Goal: Find specific page/section: Find specific page/section

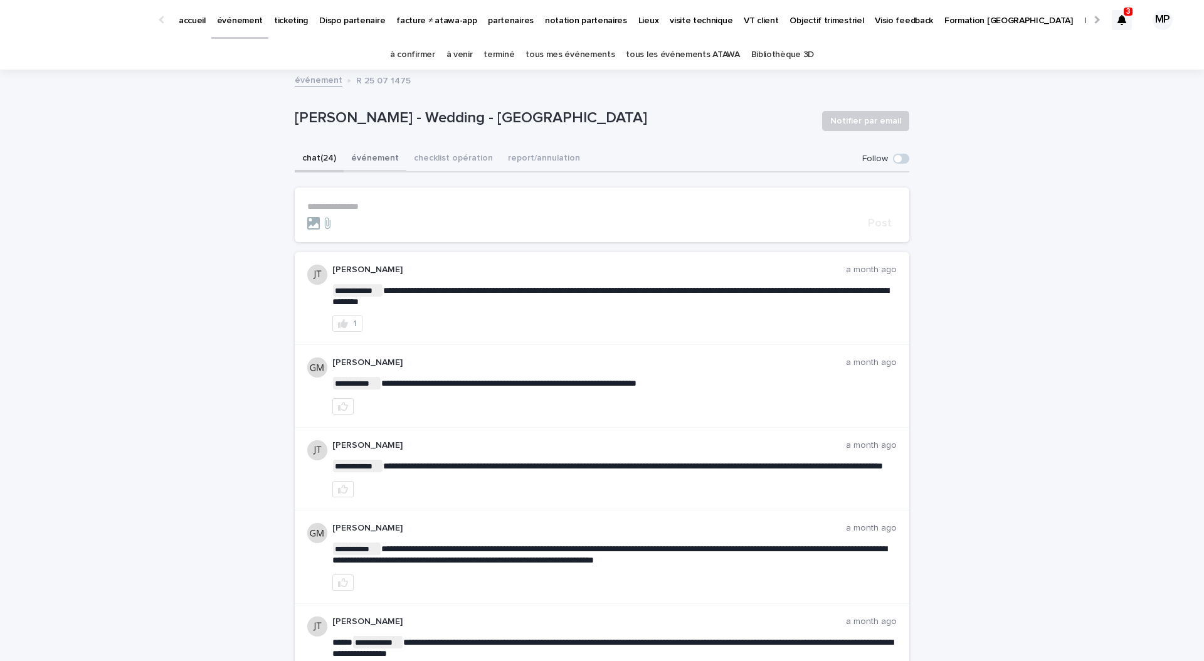
click at [378, 165] on button "événement" at bounding box center [375, 159] width 63 height 26
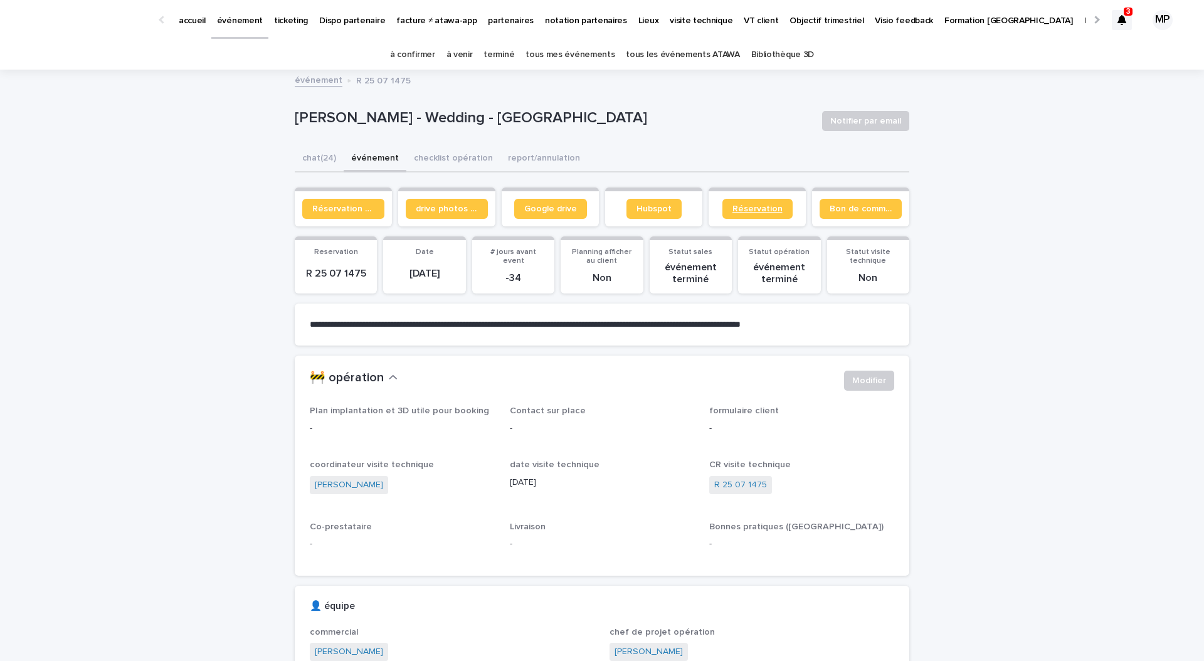
click at [745, 211] on span "Réservation" at bounding box center [758, 209] width 50 height 9
click at [363, 214] on link "Réservation client" at bounding box center [343, 209] width 82 height 20
click at [452, 155] on button "checklist opération" at bounding box center [454, 159] width 94 height 26
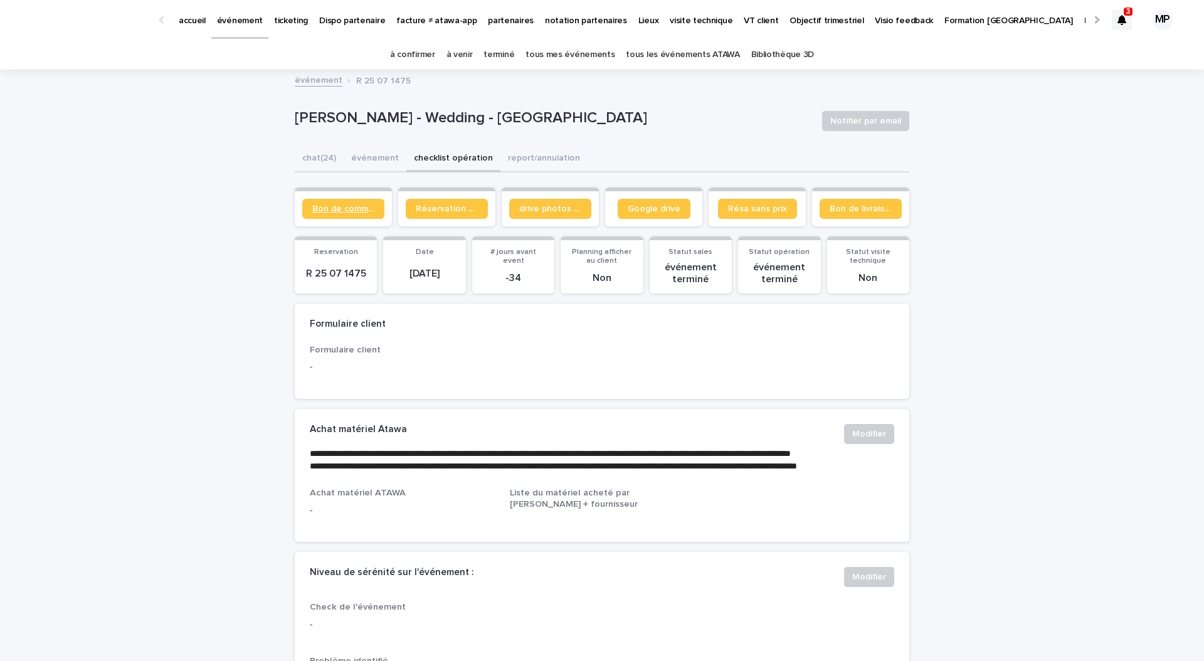
click at [356, 215] on link "Bon de commande" at bounding box center [343, 209] width 82 height 20
click at [427, 209] on span "Réservation client" at bounding box center [447, 209] width 62 height 9
click at [354, 205] on span "Bon de commande" at bounding box center [343, 209] width 62 height 9
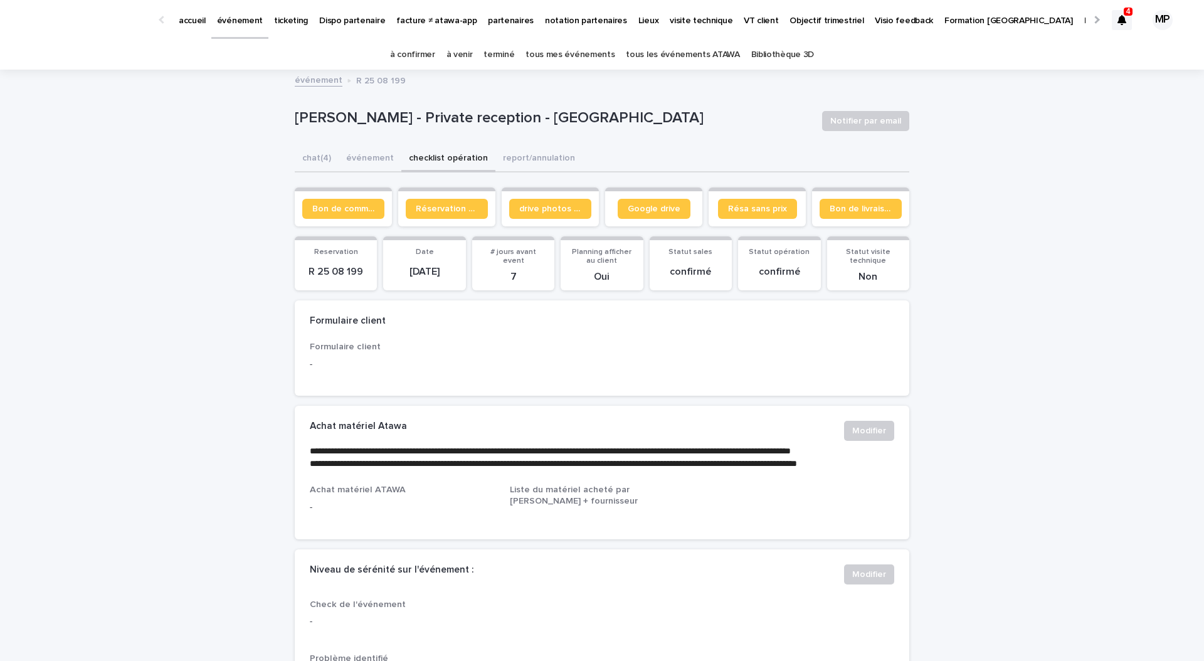
click at [440, 112] on p "Joelle Belina - Private reception - Cologny" at bounding box center [554, 118] width 518 height 18
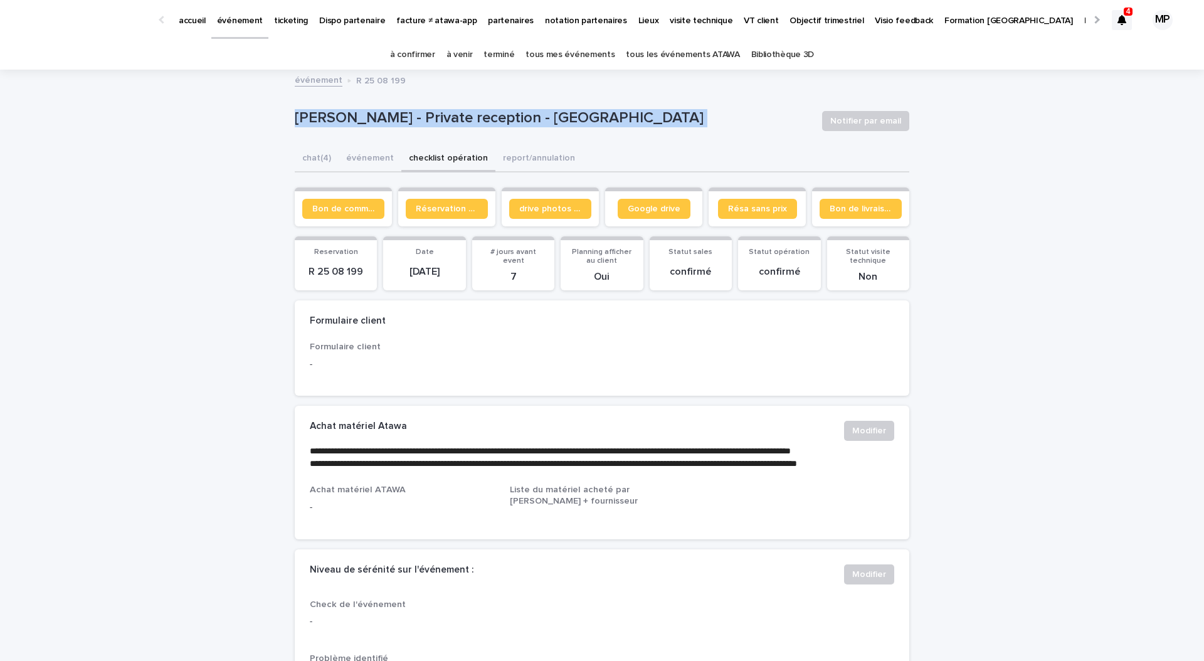
click at [440, 112] on p "Joelle Belina - Private reception - Cologny" at bounding box center [554, 118] width 518 height 18
copy div "Joelle Belina - Private reception - Cologny Notifier par email Sorry, there was…"
click at [348, 206] on span "Bon de commande" at bounding box center [343, 209] width 62 height 9
click at [672, 65] on link "tous les événements ATAWA" at bounding box center [683, 54] width 114 height 29
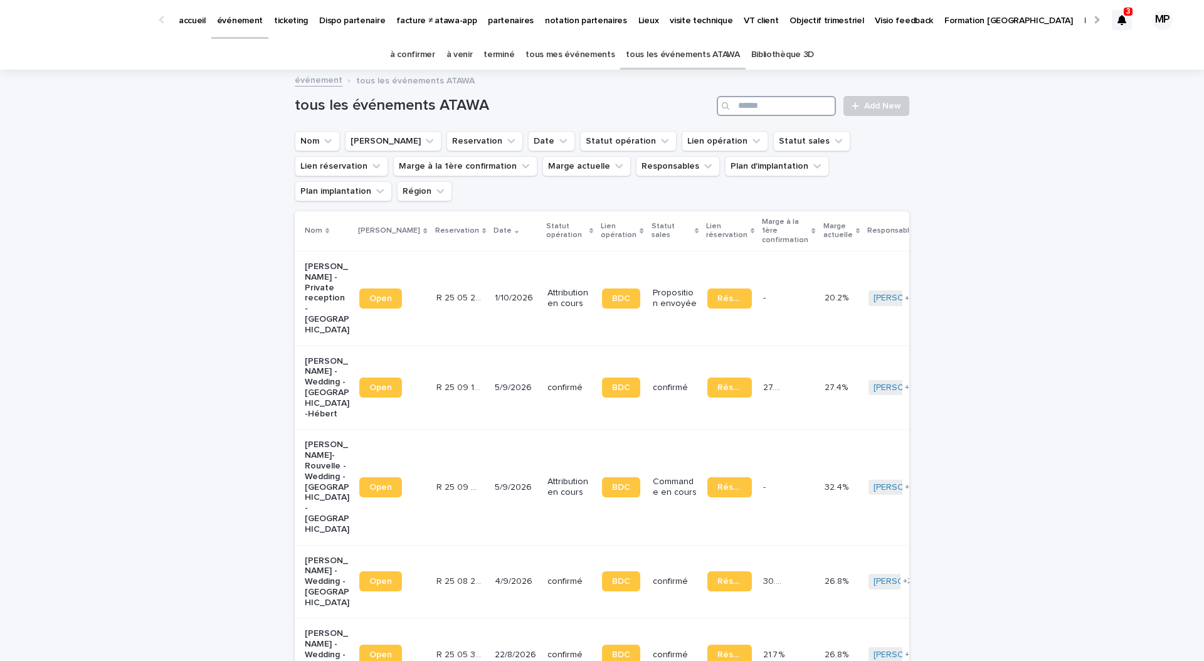
click at [804, 108] on input "Search" at bounding box center [776, 106] width 119 height 20
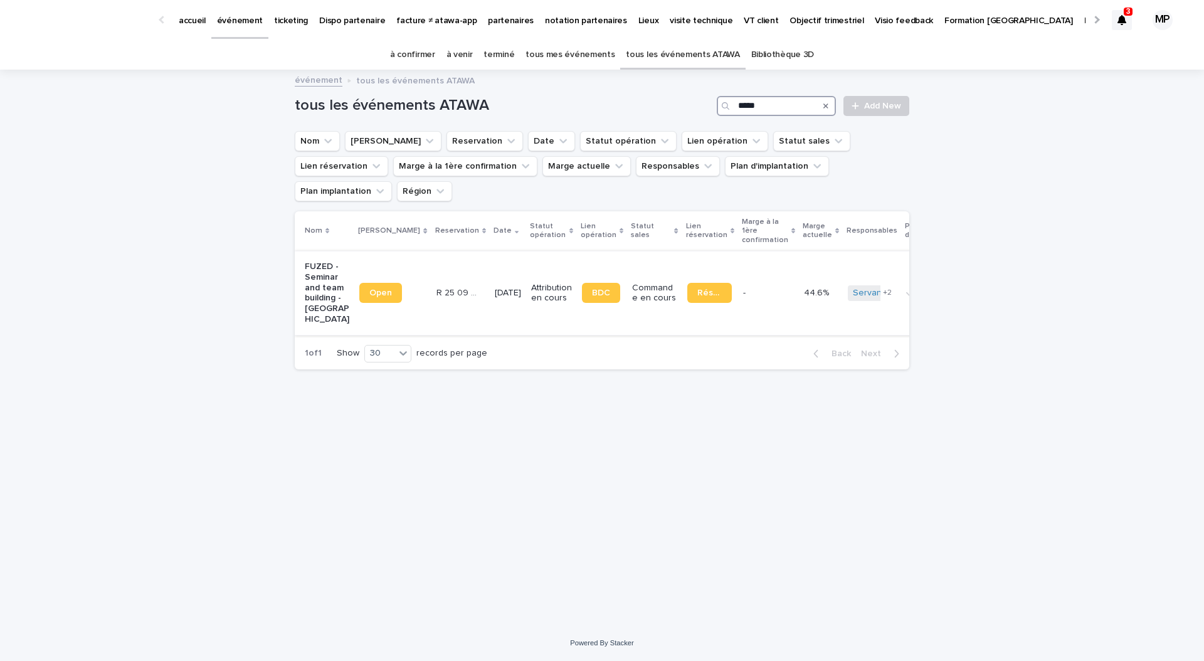
type input "*****"
click at [309, 262] on p "FUZED - Seminar and team building - Mouroux" at bounding box center [327, 293] width 45 height 63
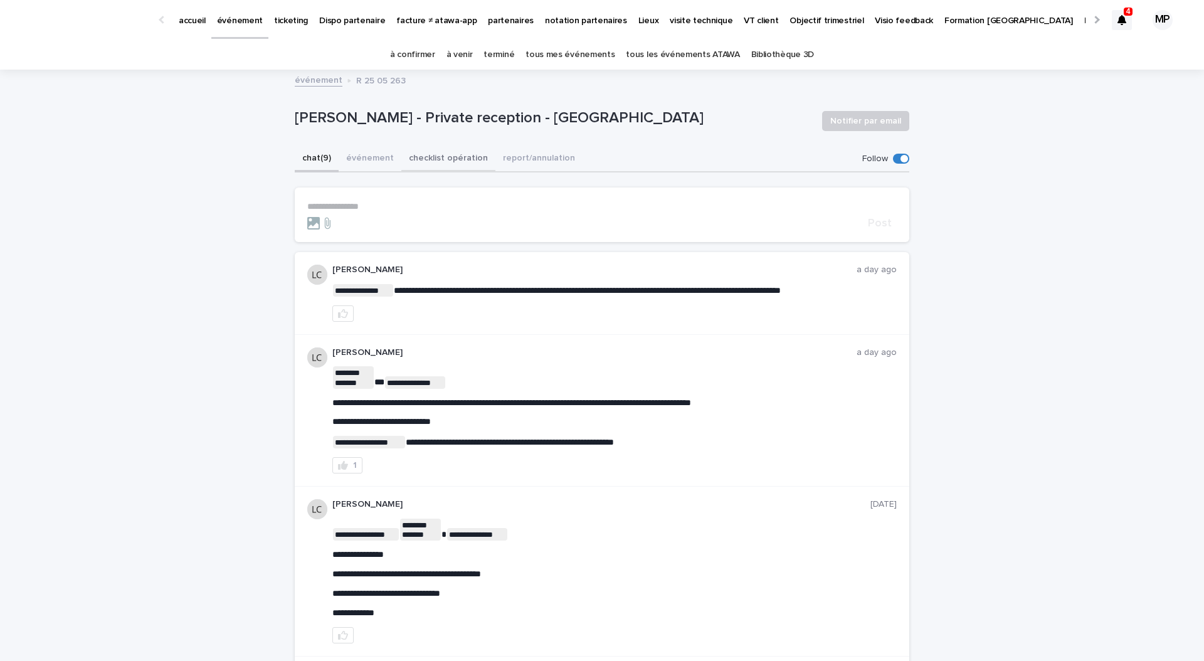
click at [427, 157] on button "checklist opération" at bounding box center [448, 159] width 94 height 26
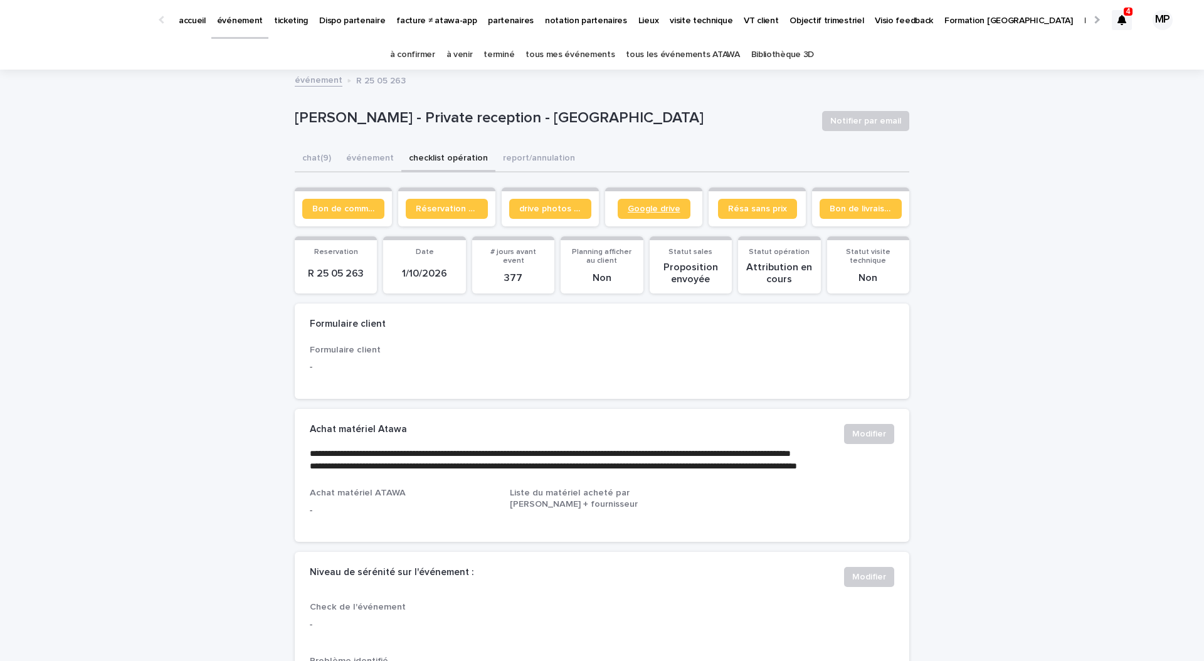
click at [657, 209] on span "Google drive" at bounding box center [654, 209] width 53 height 9
click at [359, 210] on span "Bon de commande" at bounding box center [343, 209] width 62 height 9
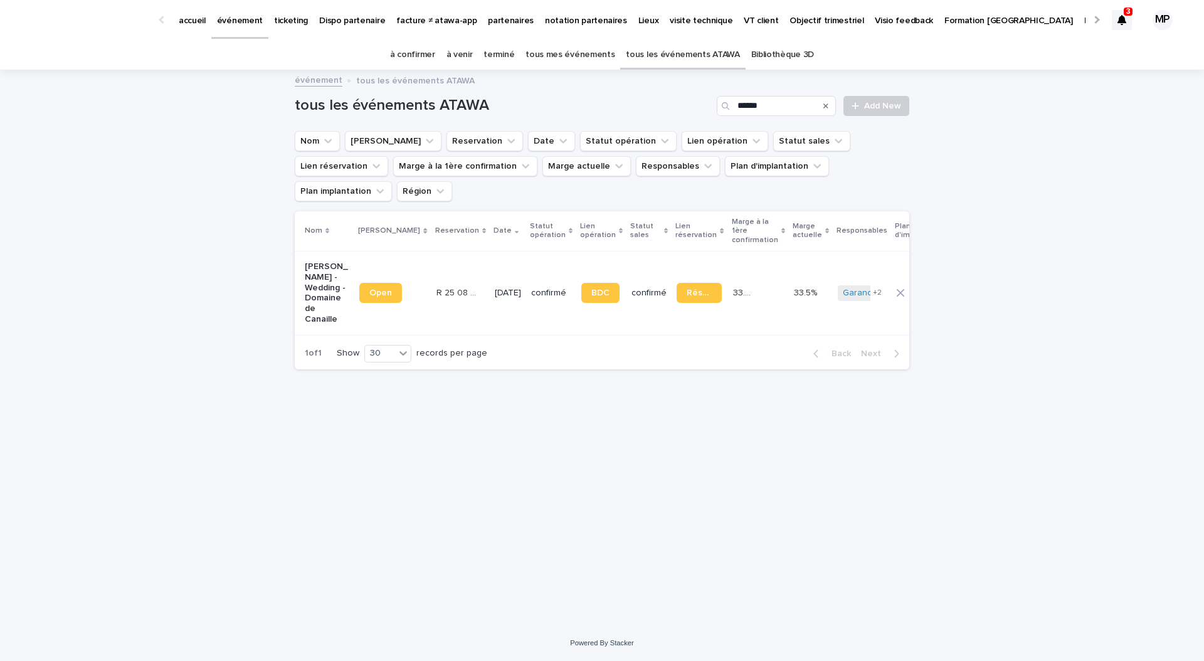
click at [765, 105] on input "******" at bounding box center [776, 106] width 119 height 20
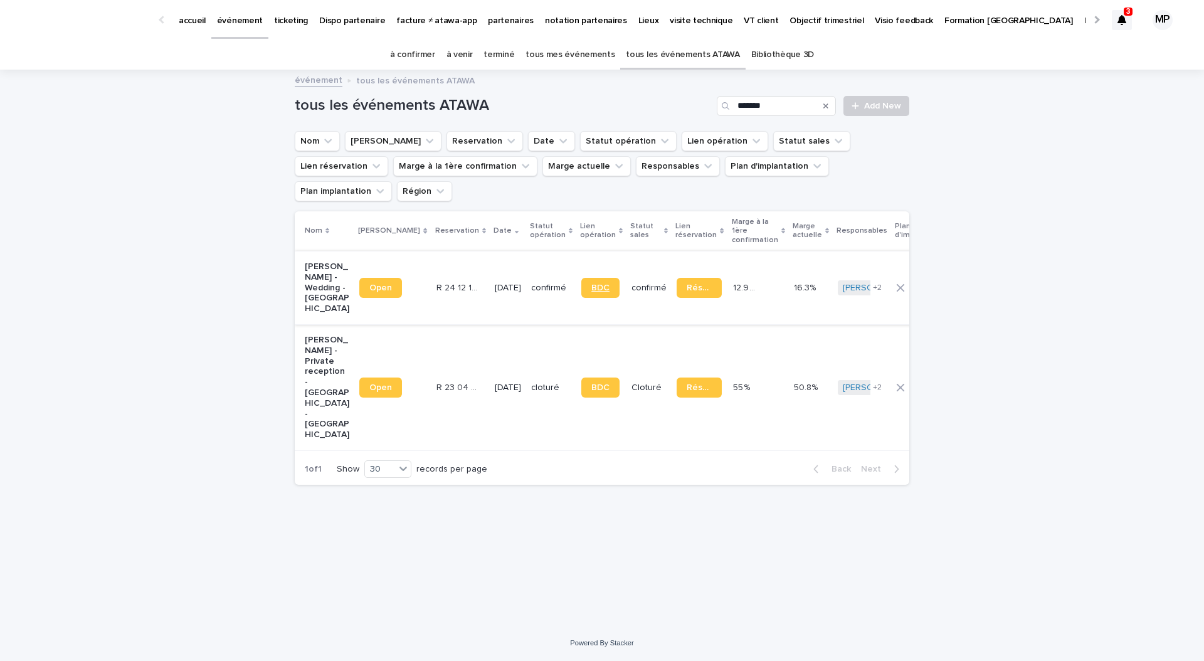
type input "*******"
click at [592, 284] on span "BDC" at bounding box center [601, 288] width 18 height 9
